Goal: Task Accomplishment & Management: Manage account settings

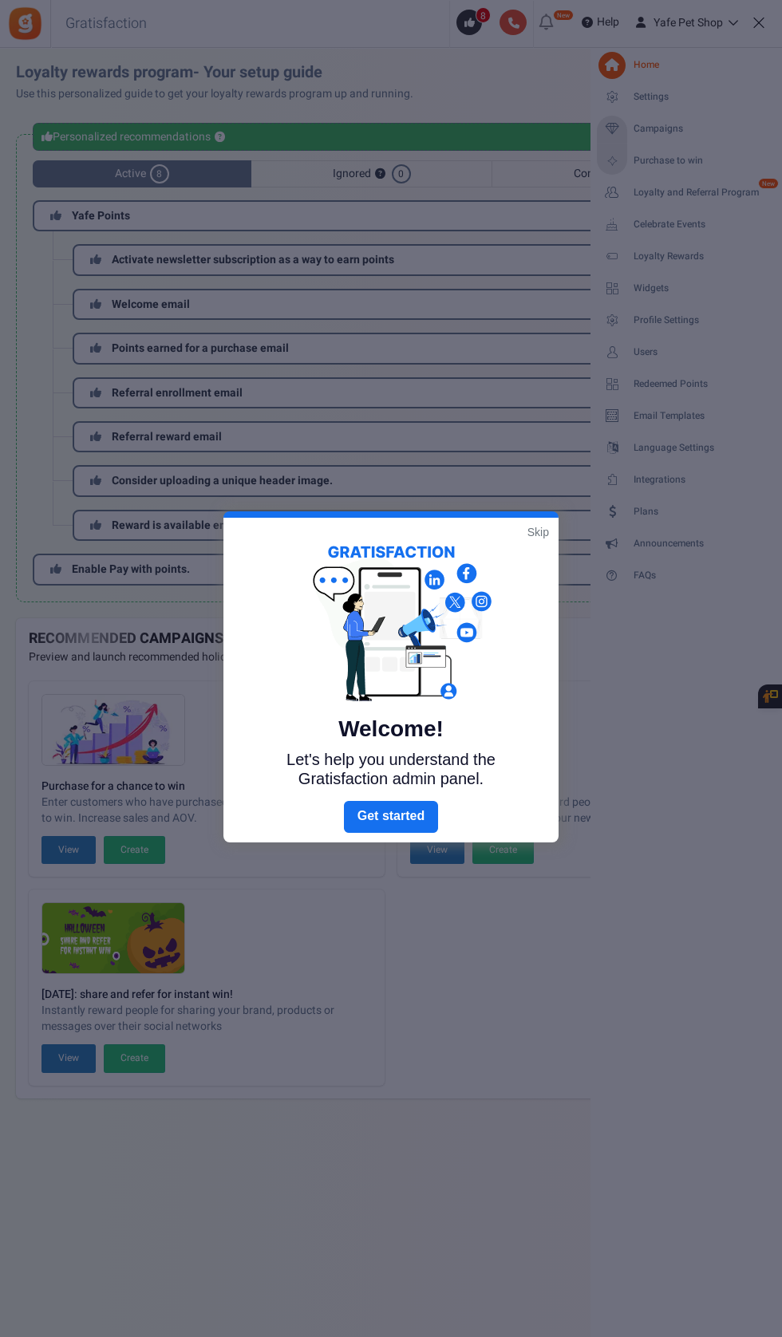
click at [538, 531] on link "Skip" at bounding box center [538, 532] width 22 height 16
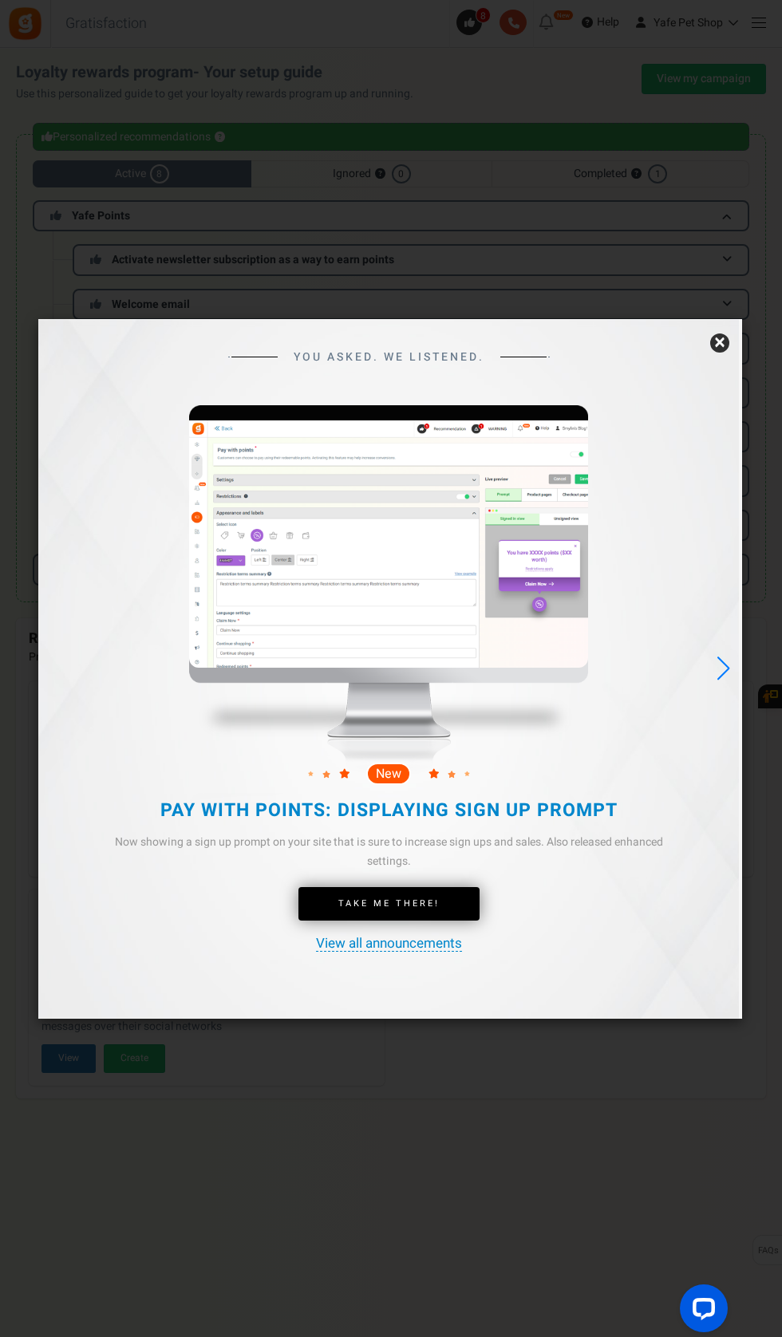
click at [716, 353] on link "×" at bounding box center [719, 342] width 19 height 19
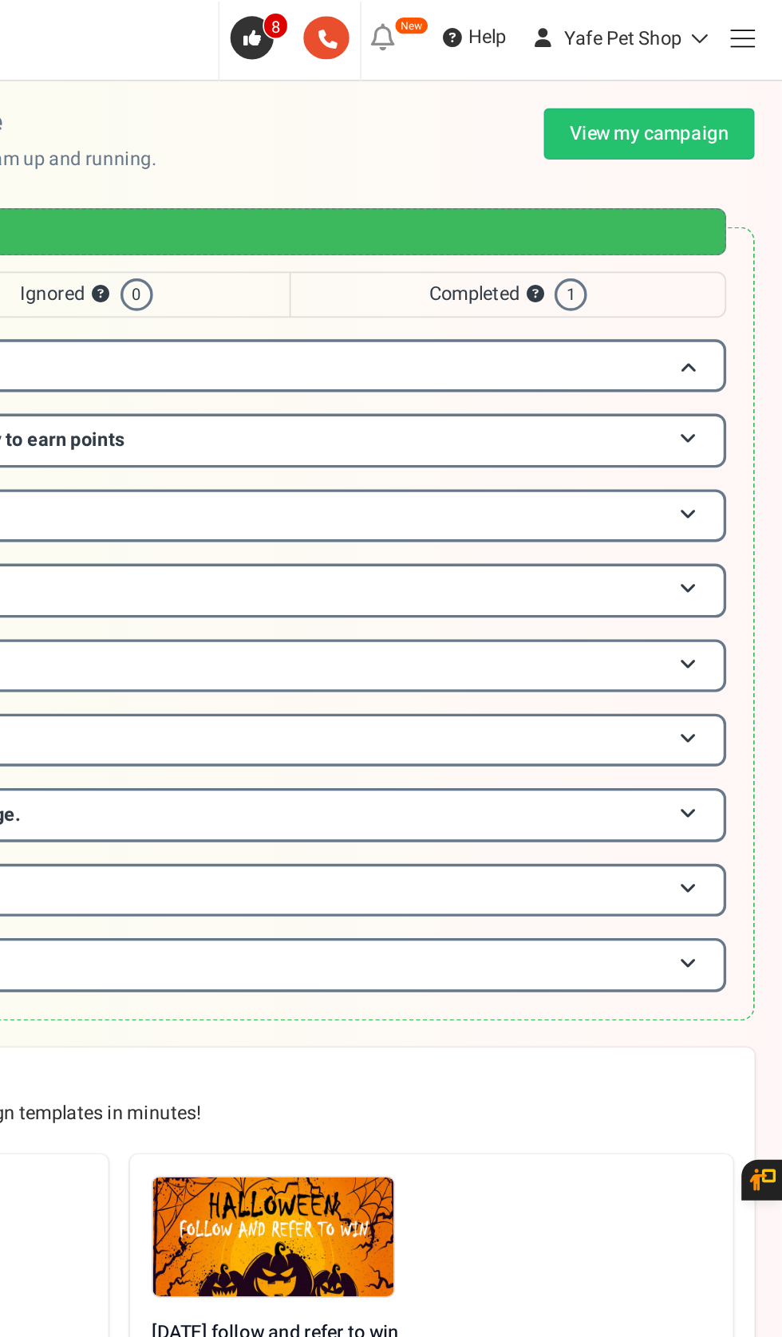
click at [754, 23] on span at bounding box center [758, 22] width 14 height 1
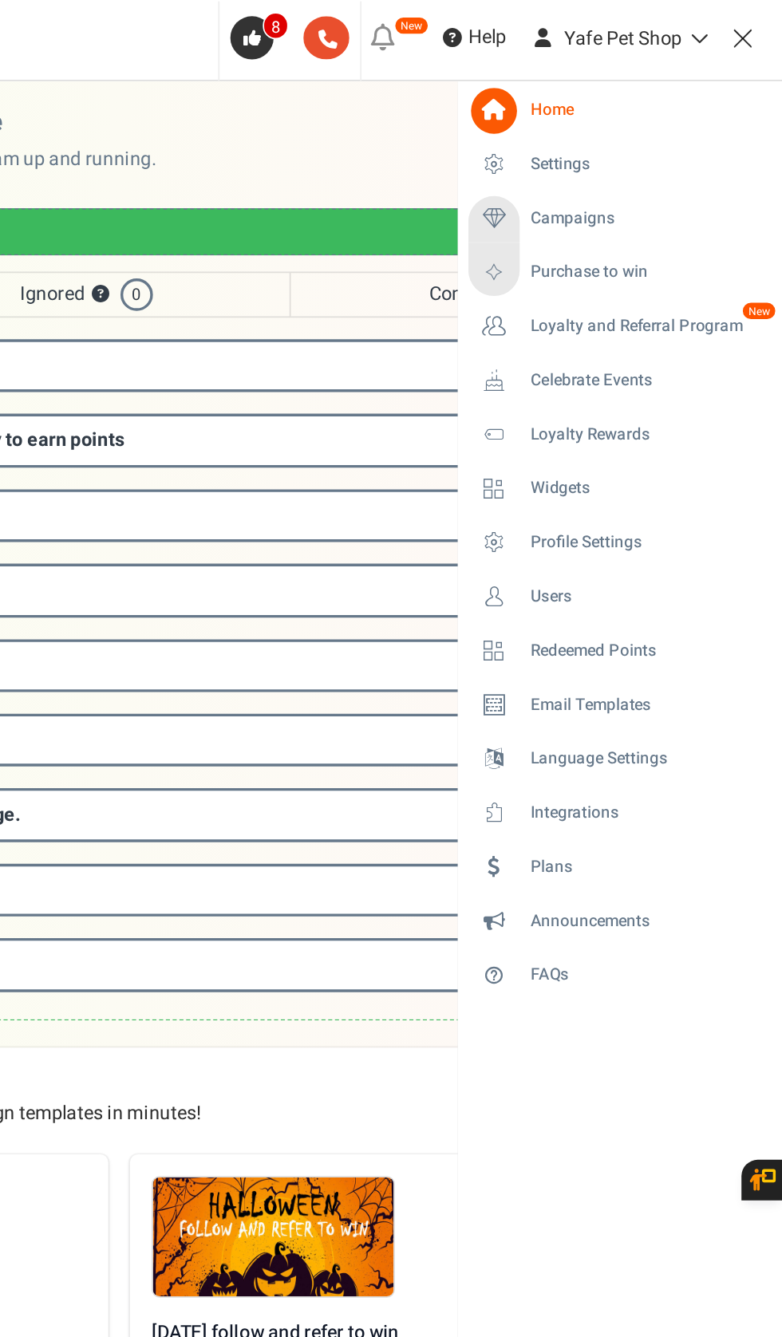
click at [719, 189] on span "Loyalty and Referral Program" at bounding box center [695, 193] width 125 height 14
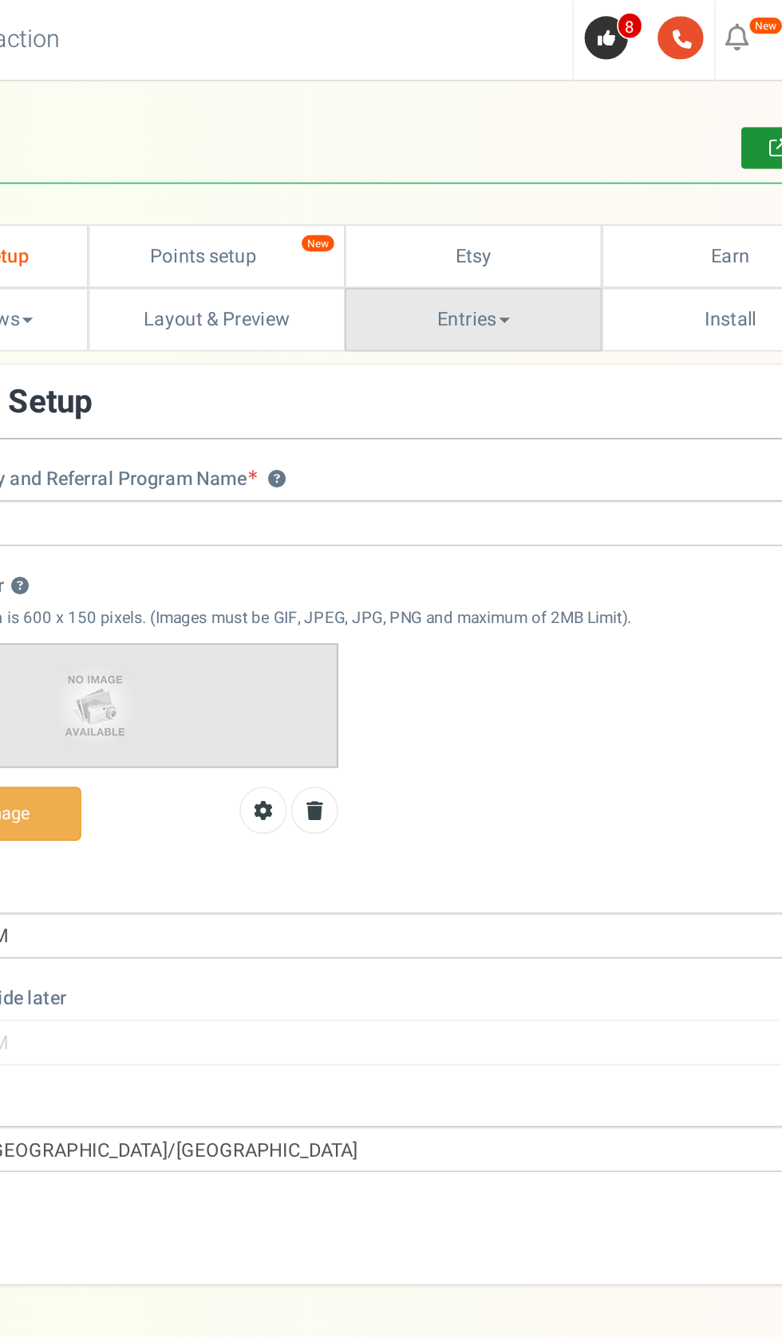
click at [405, 199] on link "Entries" at bounding box center [391, 188] width 152 height 37
click at [396, 217] on link "Entries" at bounding box center [379, 224] width 128 height 23
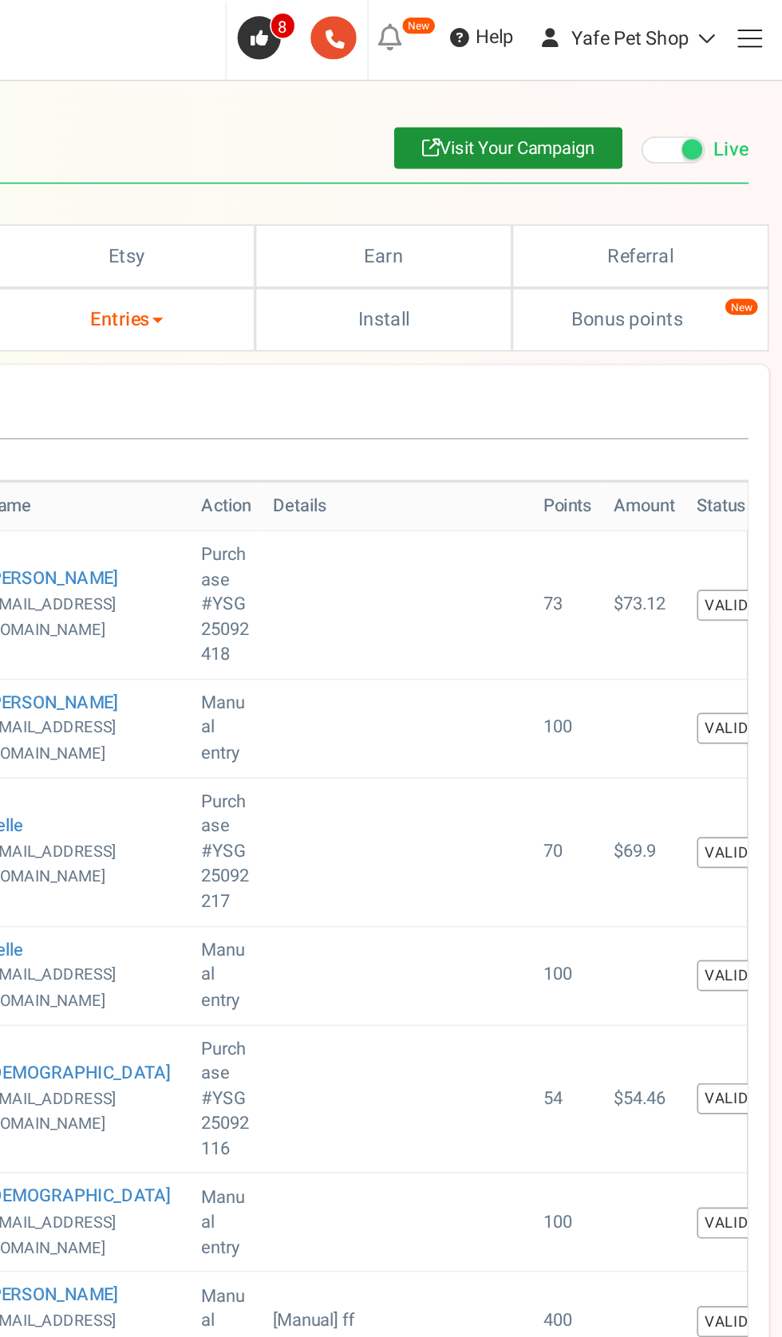
scroll to position [0, 121]
